Goal: Task Accomplishment & Management: Manage account settings

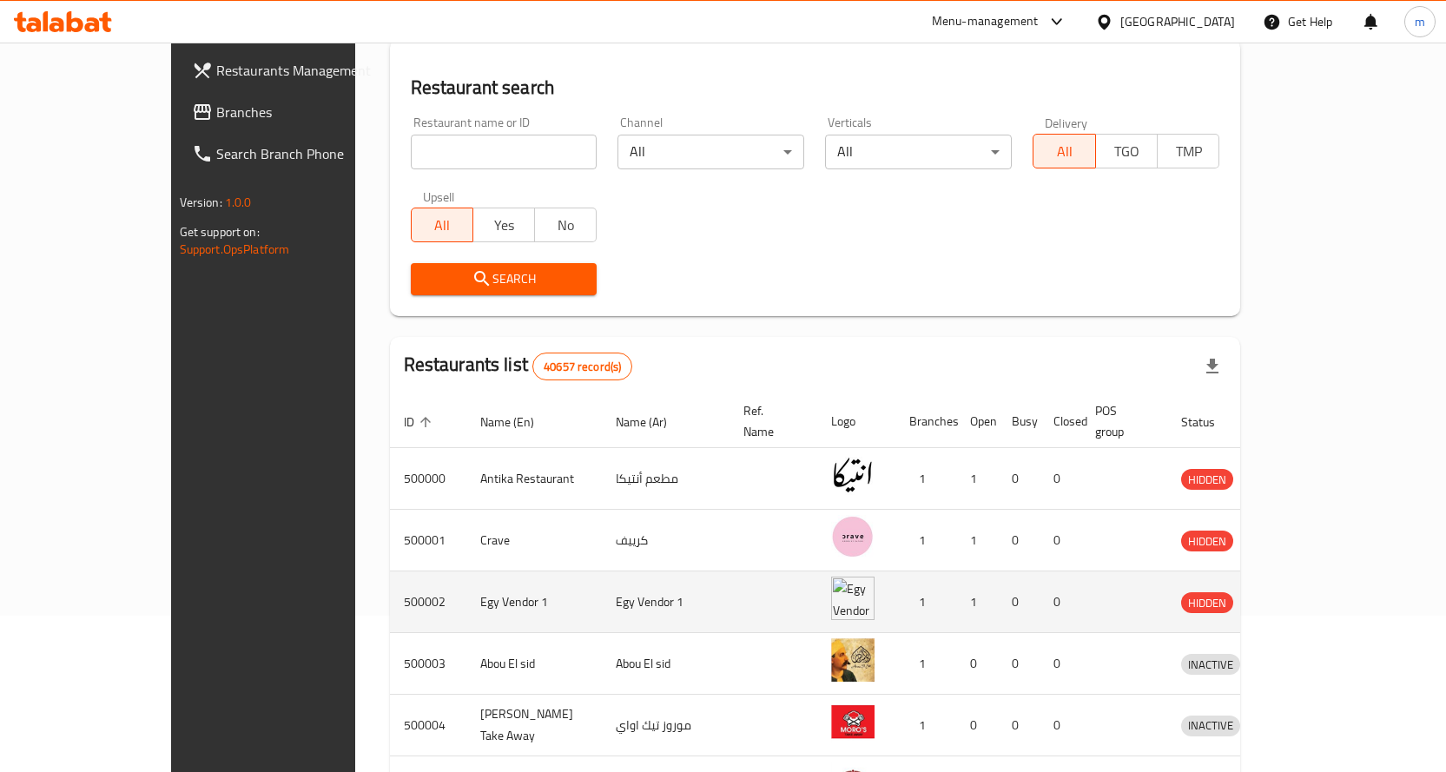
scroll to position [347, 0]
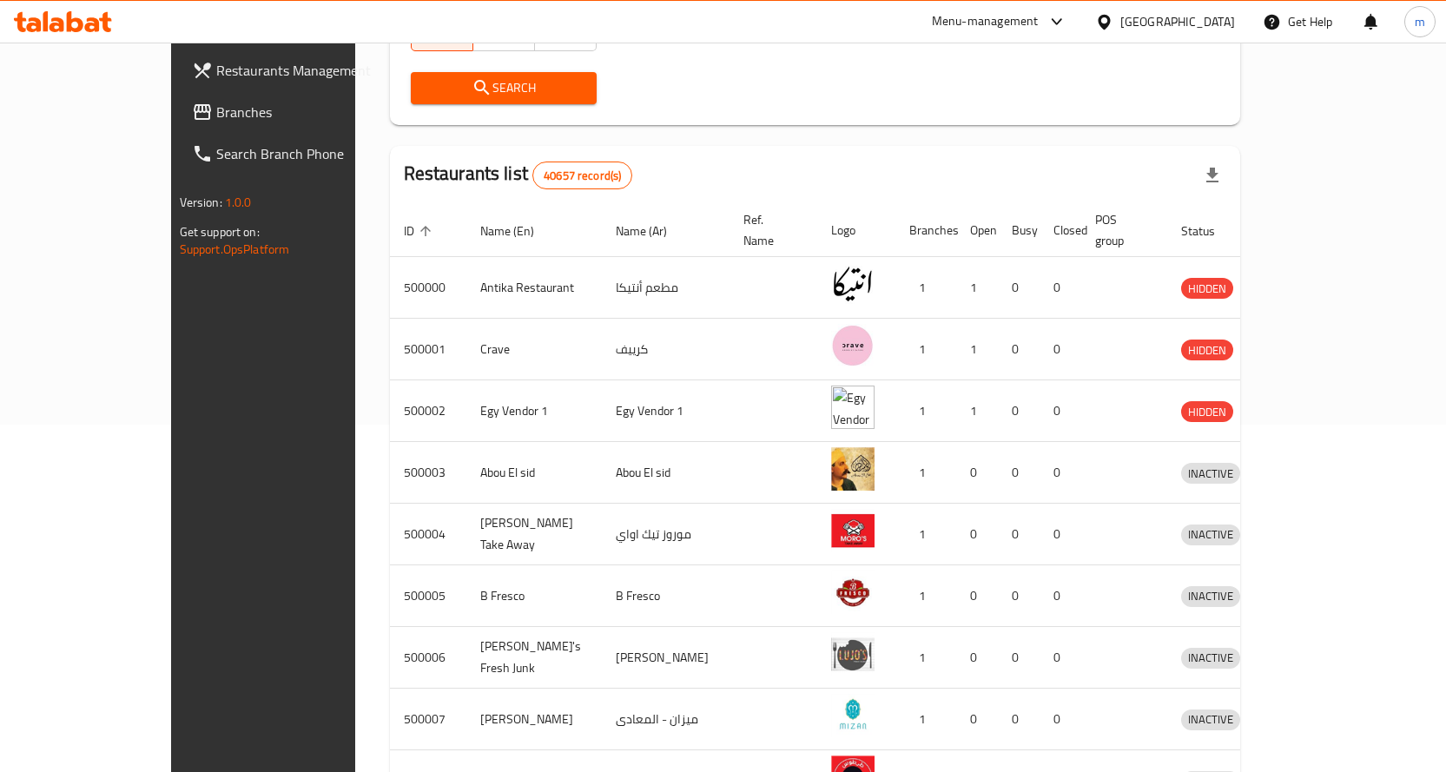
click at [1204, 30] on div "[GEOGRAPHIC_DATA]" at bounding box center [1177, 21] width 115 height 19
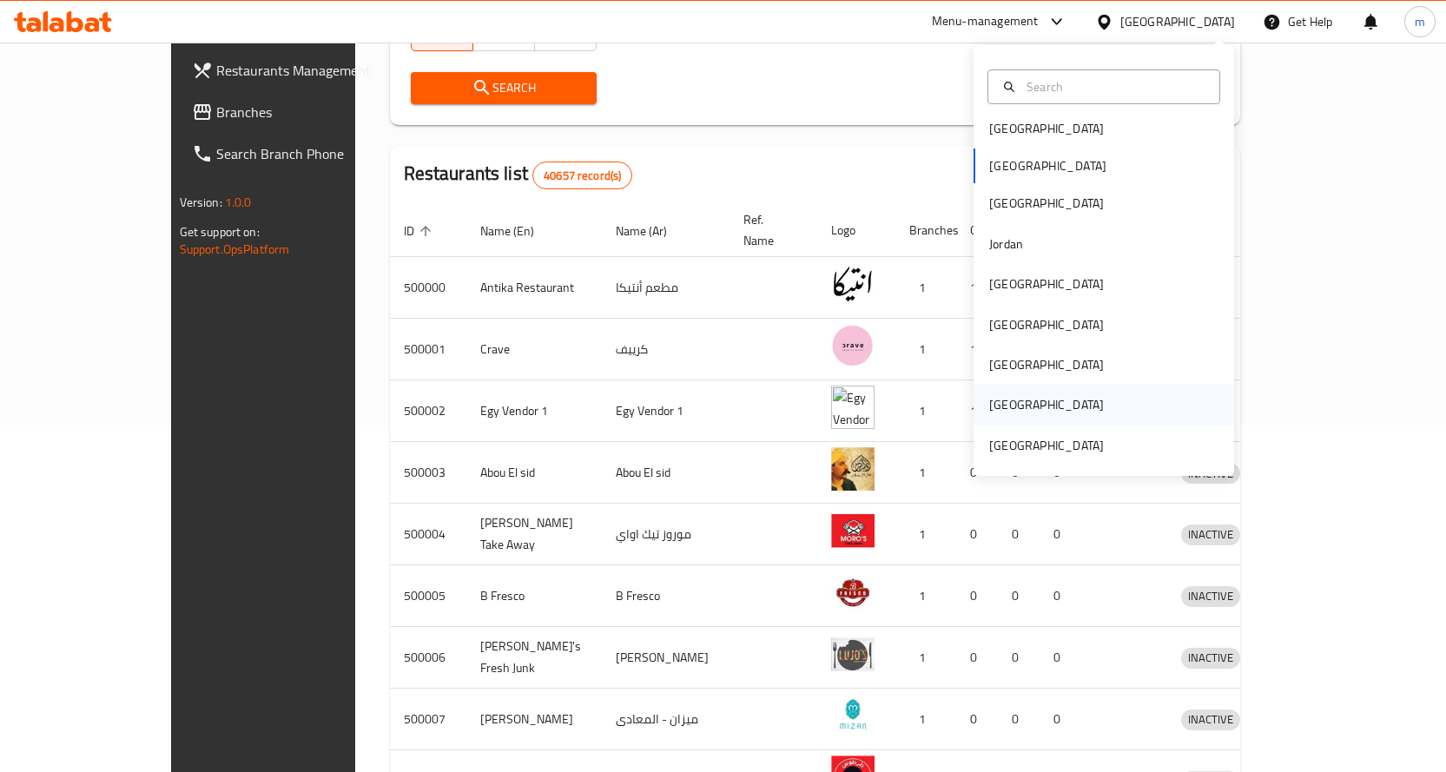
scroll to position [0, 0]
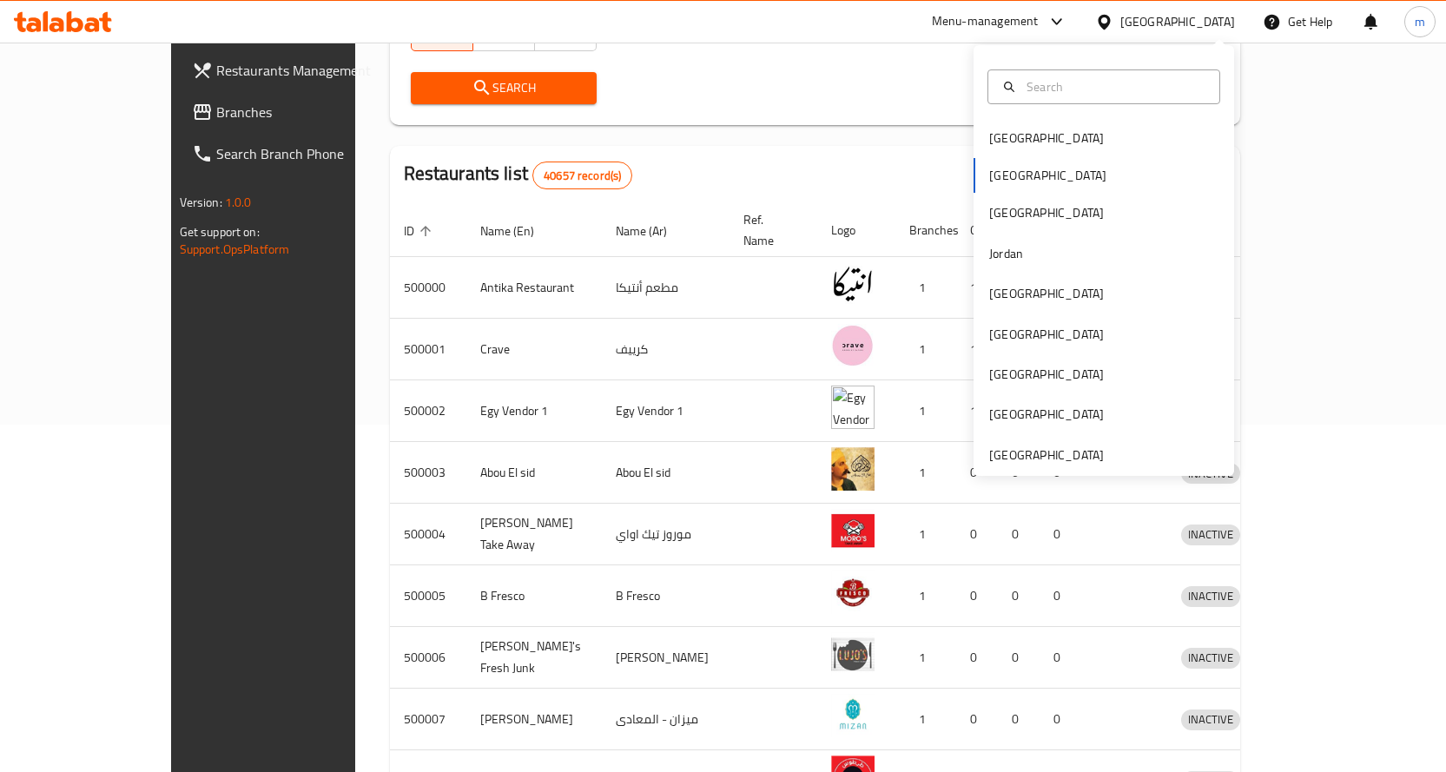
click at [755, 83] on div "Search" at bounding box center [815, 88] width 830 height 53
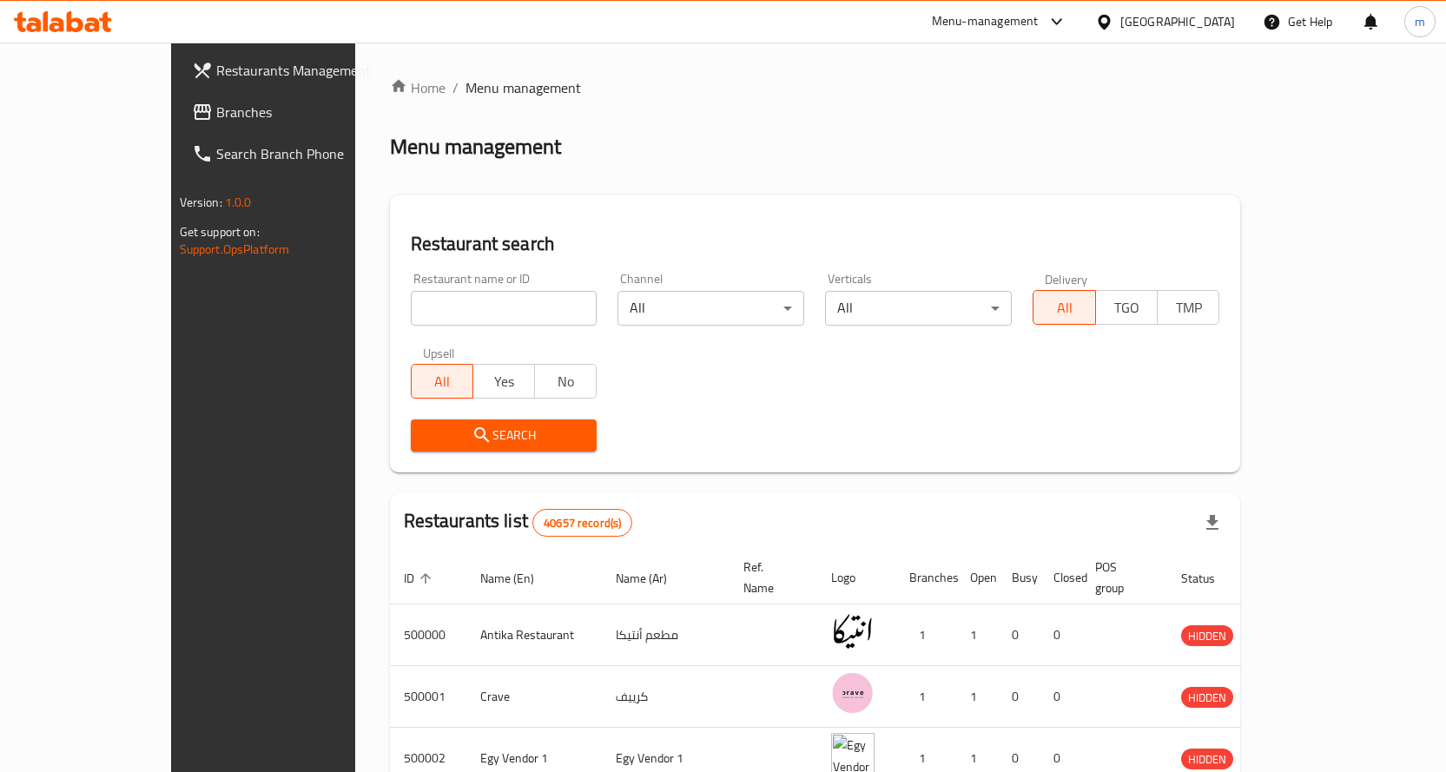
click at [1185, 9] on div "[GEOGRAPHIC_DATA]" at bounding box center [1165, 22] width 168 height 42
click at [1209, 30] on div "[GEOGRAPHIC_DATA]" at bounding box center [1177, 21] width 115 height 19
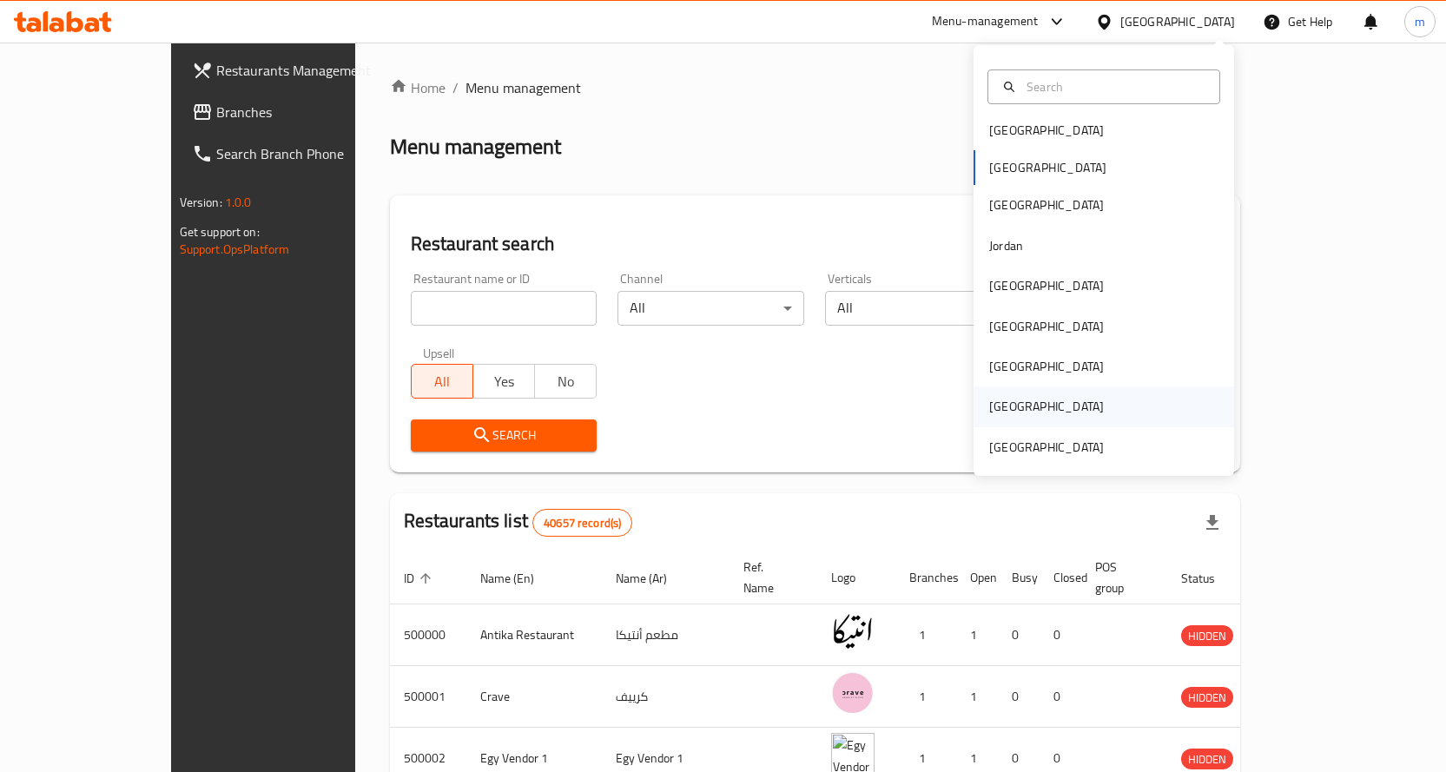
scroll to position [10, 0]
click at [1077, 399] on div "Saudi Arabia" at bounding box center [1103, 405] width 261 height 40
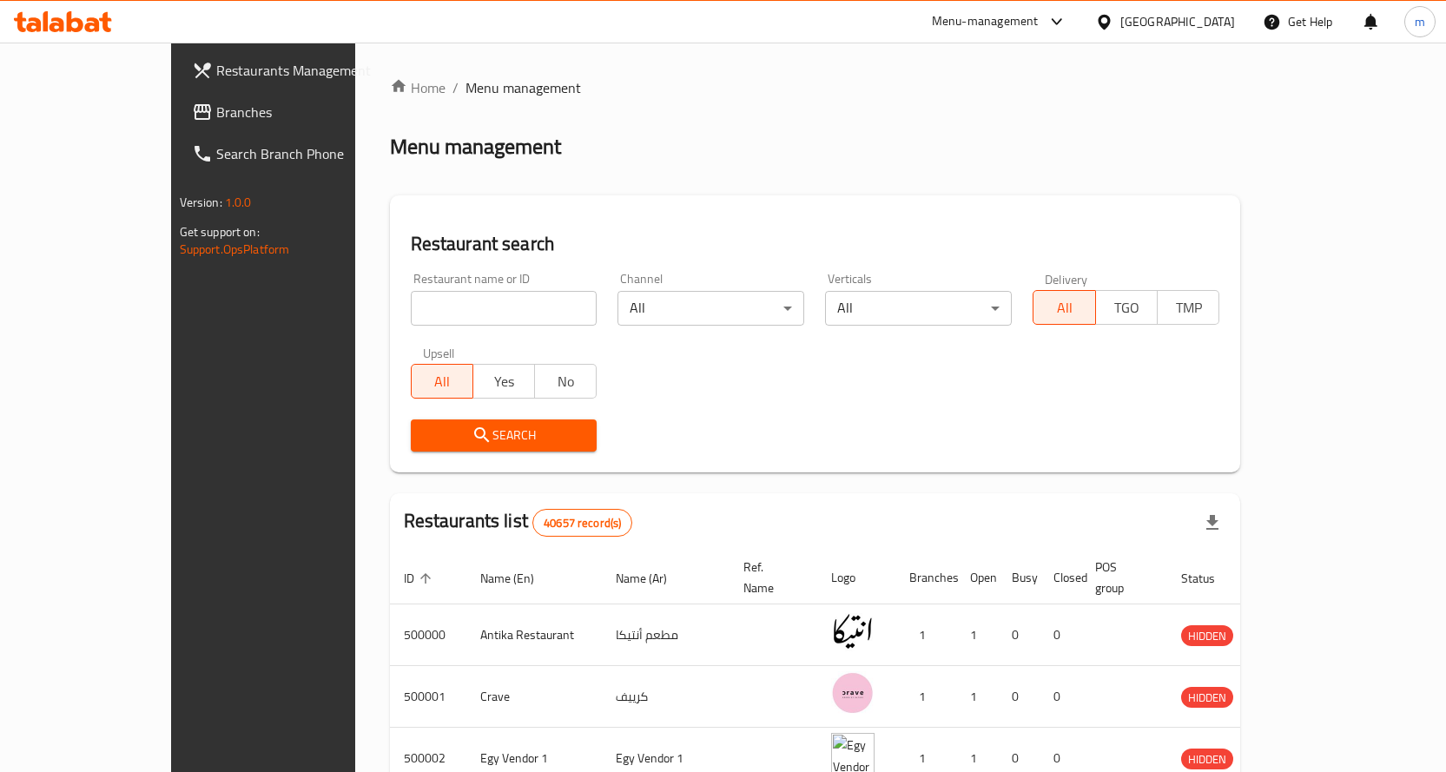
click at [1039, 18] on div "Menu-management" at bounding box center [985, 21] width 107 height 21
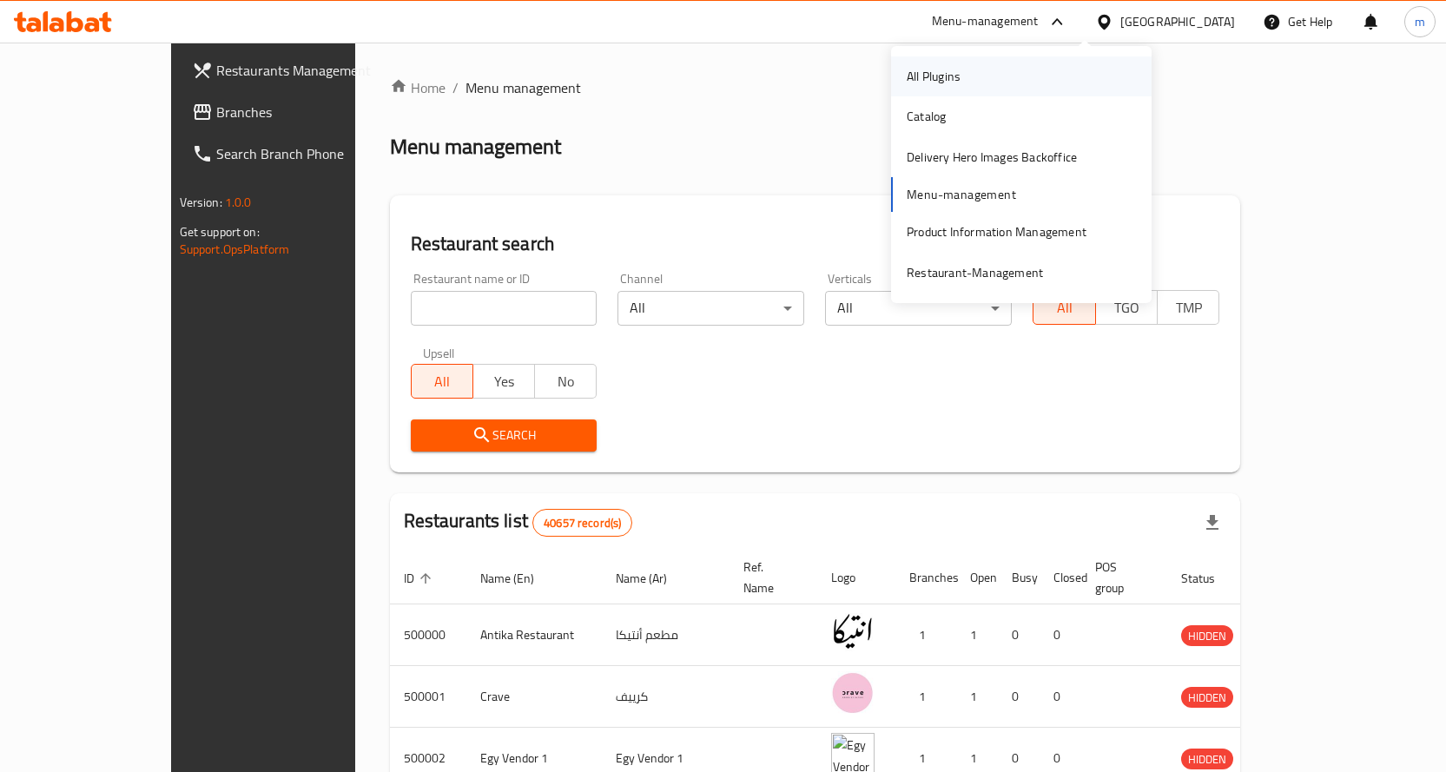
click at [955, 70] on div "All Plugins" at bounding box center [934, 76] width 54 height 19
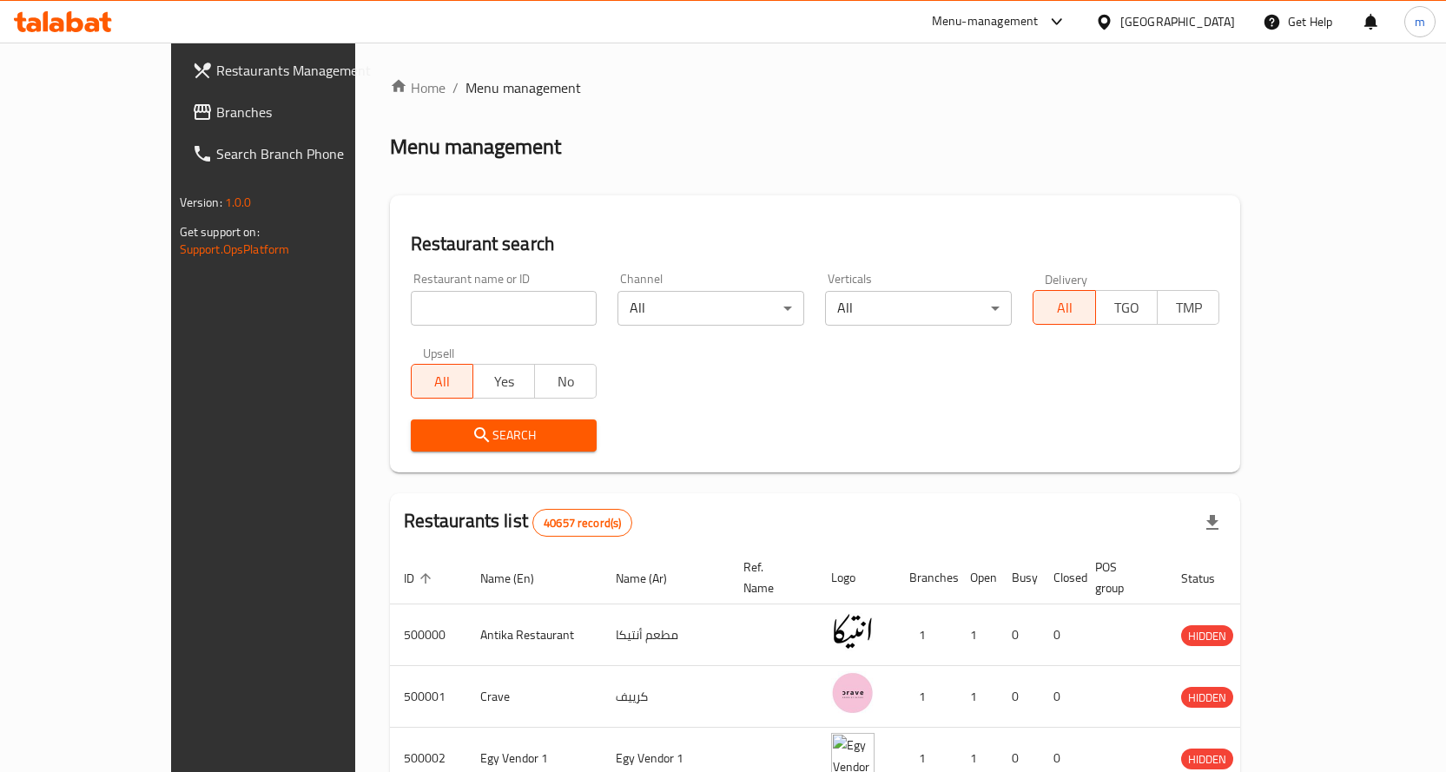
click at [216, 76] on span "Restaurants Management" at bounding box center [307, 70] width 182 height 21
